Goal: Find specific page/section: Find specific page/section

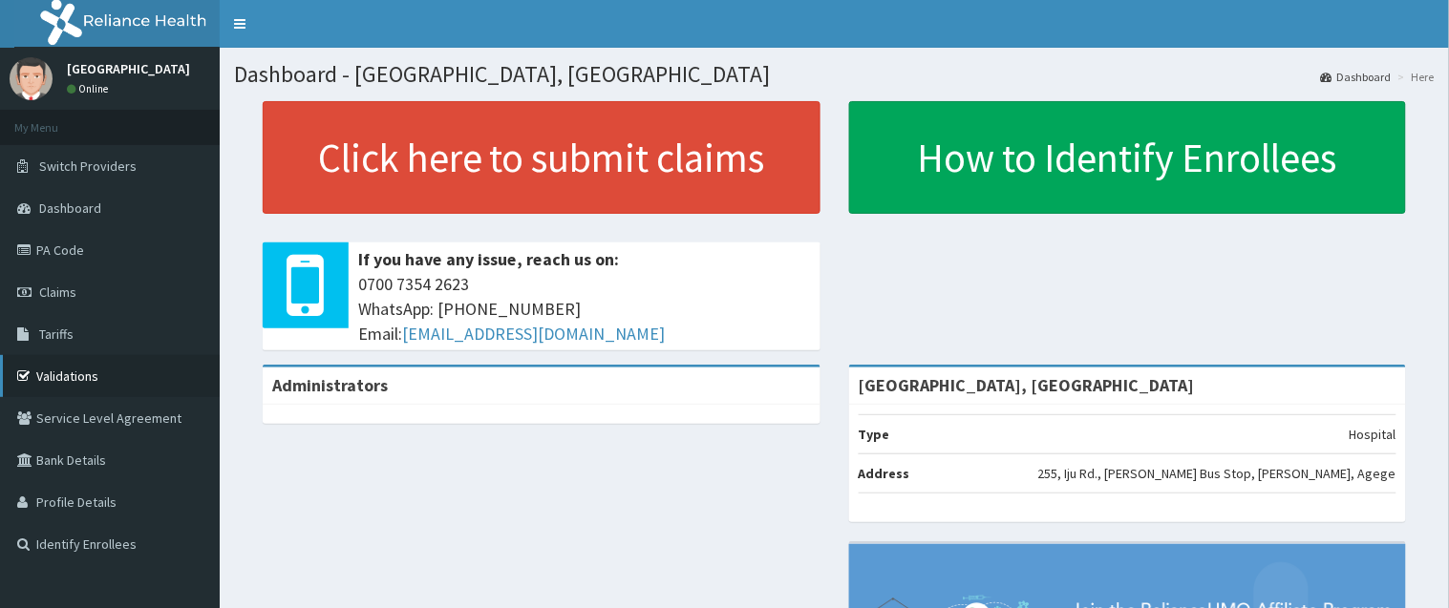
click at [65, 377] on link "Validations" at bounding box center [110, 376] width 220 height 42
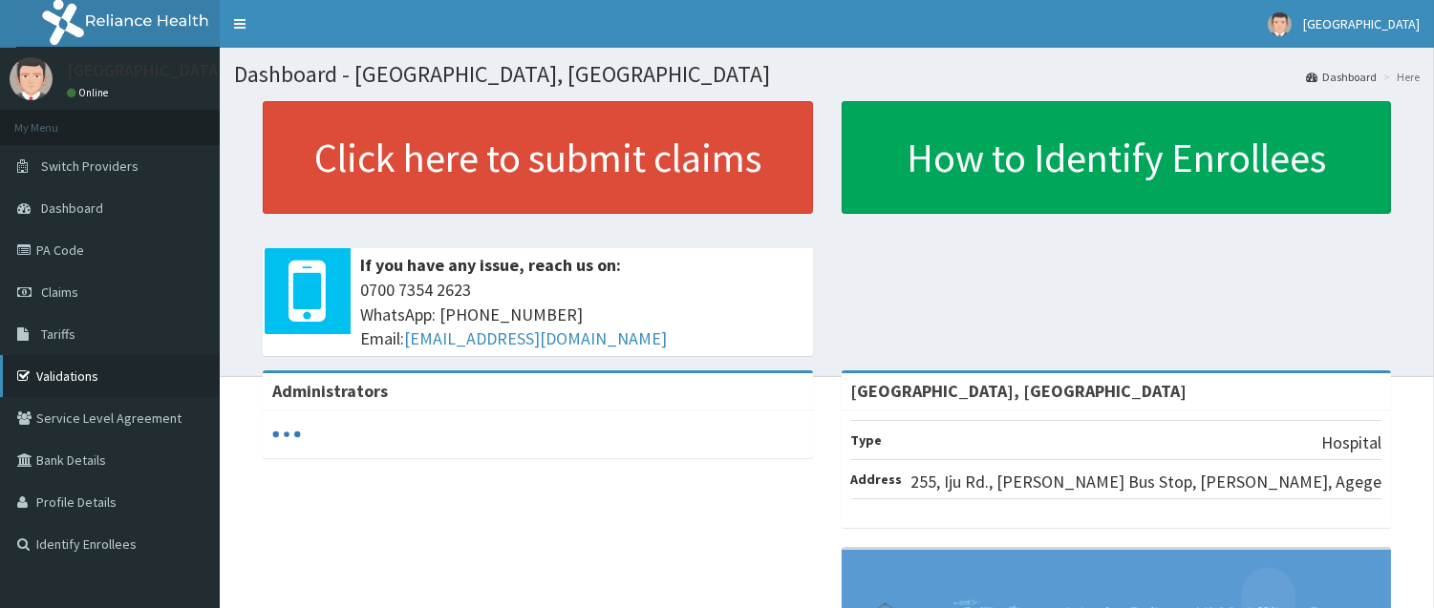
click at [49, 387] on link "Validations" at bounding box center [110, 376] width 220 height 42
